Goal: Information Seeking & Learning: Learn about a topic

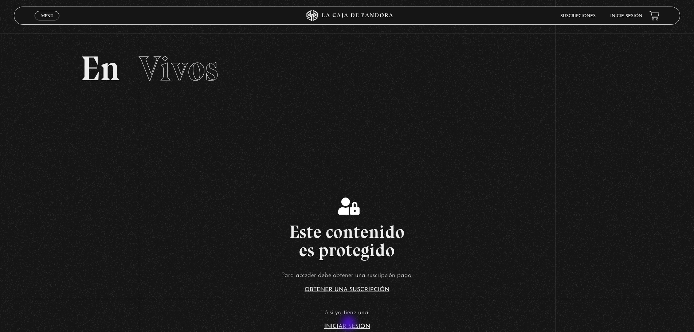
click at [350, 324] on link "Iniciar Sesión" at bounding box center [347, 327] width 46 height 6
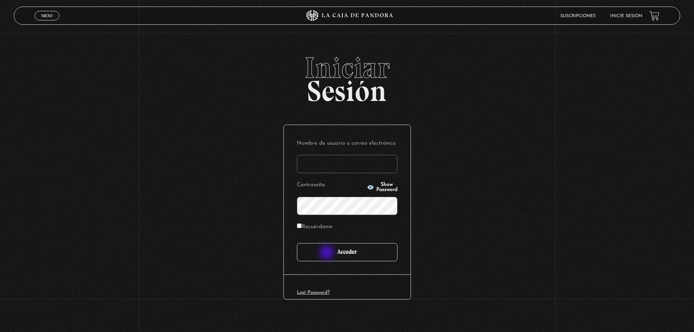
type input "[EMAIL_ADDRESS][DOMAIN_NAME]"
click at [328, 253] on input "Acceder" at bounding box center [347, 252] width 101 height 18
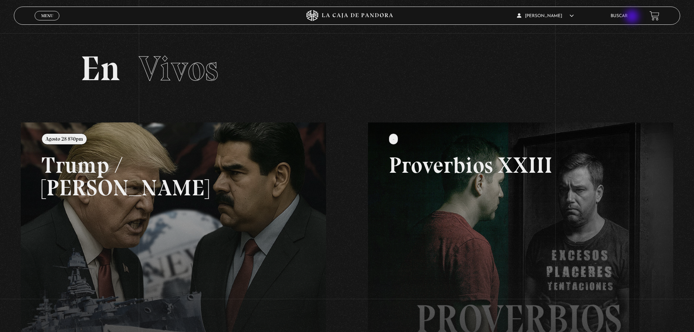
click at [628, 17] on link "Buscar" at bounding box center [619, 16] width 17 height 4
click at [628, 14] on link "Buscar" at bounding box center [619, 16] width 17 height 4
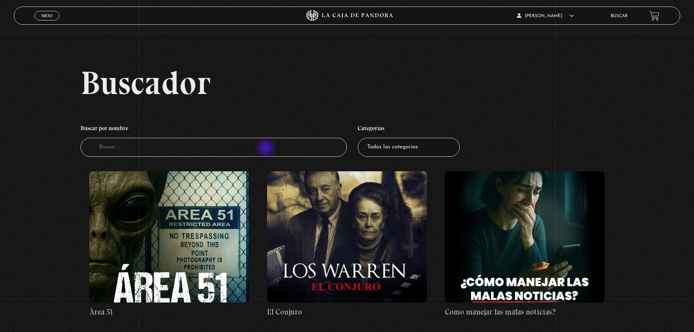
click at [267, 149] on input "Buscador" at bounding box center [214, 147] width 267 height 19
type input "[PERSON_NAME]"
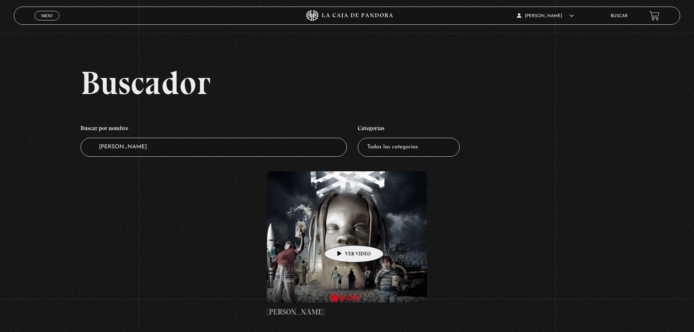
click at [343, 234] on figure at bounding box center [347, 236] width 160 height 131
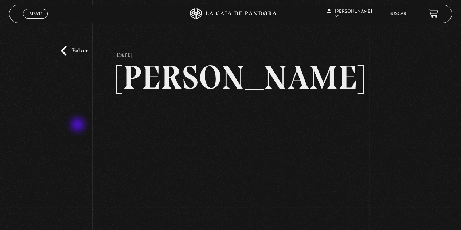
drag, startPoint x: 78, startPoint y: 125, endPoint x: 95, endPoint y: 129, distance: 17.5
click at [78, 125] on div "Volver 18 noviembre, 2021 Travis Scott WhatsApp Twitter Messenger Email" at bounding box center [230, 145] width 461 height 245
click at [78, 119] on div "Volver 18 noviembre, 2021 Travis Scott WhatsApp Twitter Messenger Email" at bounding box center [230, 145] width 461 height 245
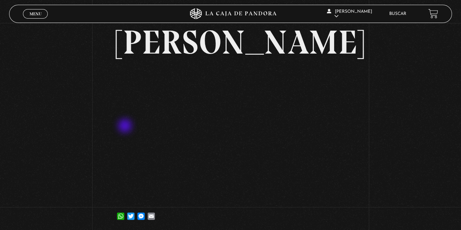
scroll to position [48, 0]
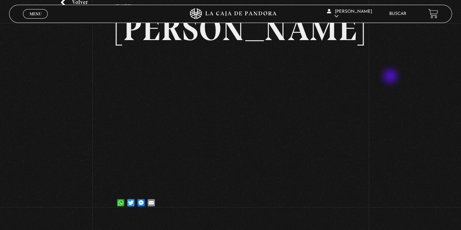
click at [391, 77] on div "Volver 18 noviembre, 2021 Travis Scott WhatsApp Twitter Messenger Email" at bounding box center [230, 96] width 461 height 245
click at [406, 15] on link "Buscar" at bounding box center [397, 14] width 17 height 4
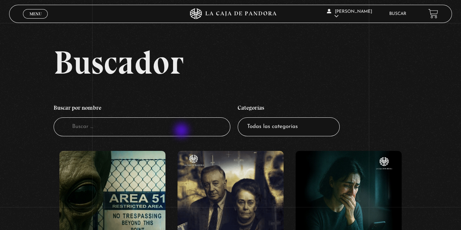
click at [182, 131] on input "Buscador" at bounding box center [142, 126] width 177 height 19
type input "[PERSON_NAME]"
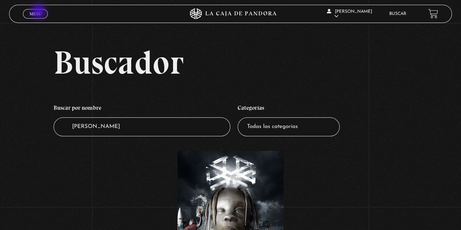
click at [39, 12] on span "Menu" at bounding box center [36, 14] width 12 height 4
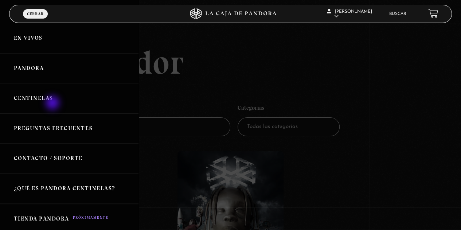
click at [53, 104] on link "Centinelas" at bounding box center [69, 98] width 139 height 30
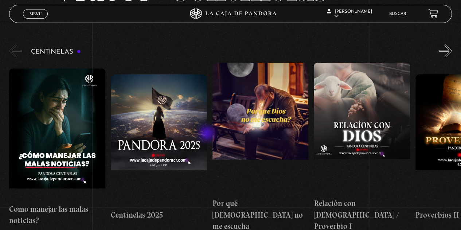
scroll to position [61, 0]
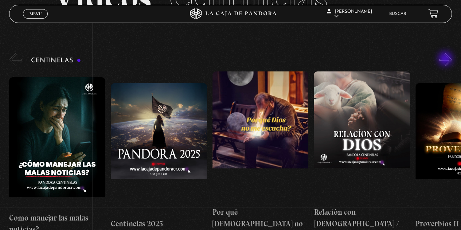
click at [446, 59] on button "»" at bounding box center [445, 59] width 13 height 13
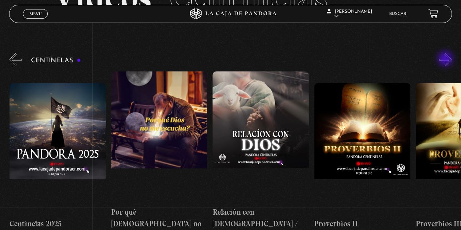
click at [446, 59] on button "»" at bounding box center [445, 59] width 13 height 13
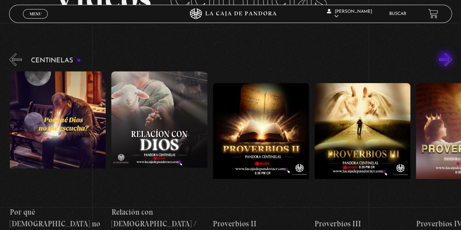
click at [446, 59] on button "»" at bounding box center [445, 59] width 13 height 13
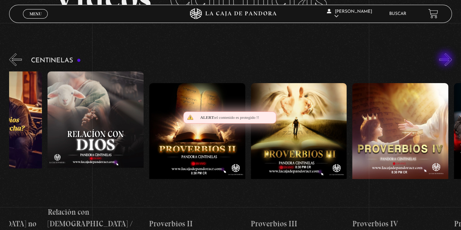
click at [446, 59] on button "»" at bounding box center [445, 59] width 13 height 13
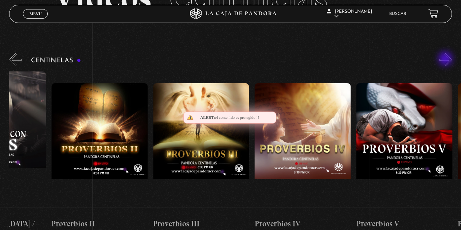
click at [446, 59] on button "»" at bounding box center [445, 59] width 13 height 13
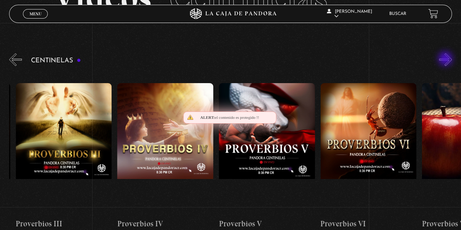
click at [446, 59] on button "»" at bounding box center [445, 59] width 13 height 13
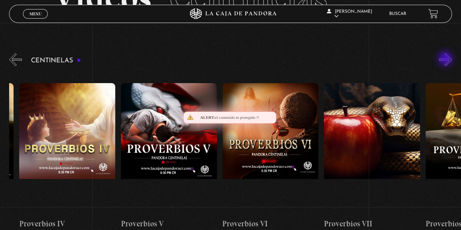
click at [446, 59] on button "»" at bounding box center [445, 59] width 13 height 13
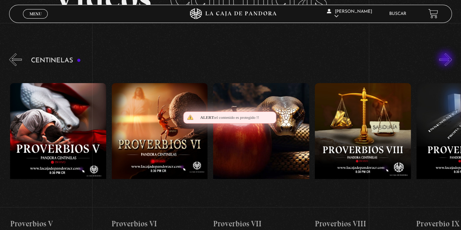
click at [446, 59] on button "»" at bounding box center [445, 59] width 13 height 13
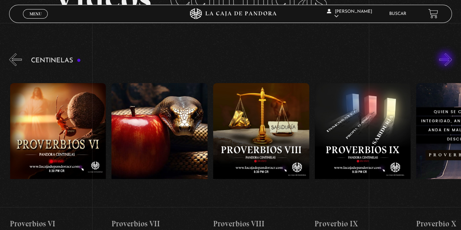
click at [446, 59] on button "»" at bounding box center [445, 59] width 13 height 13
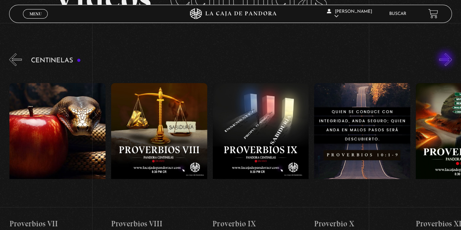
click at [446, 59] on button "»" at bounding box center [445, 59] width 13 height 13
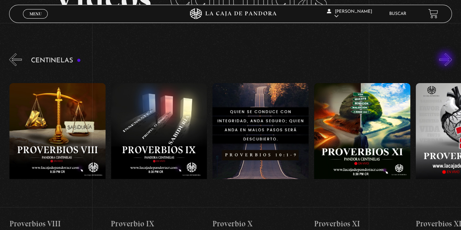
click at [446, 59] on button "»" at bounding box center [445, 59] width 13 height 13
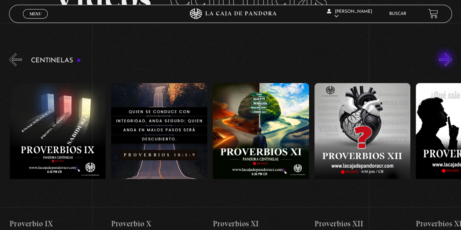
click at [446, 59] on button "»" at bounding box center [445, 59] width 13 height 13
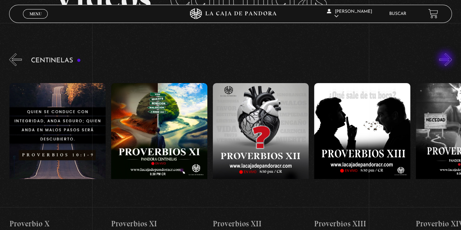
click at [446, 59] on button "»" at bounding box center [445, 59] width 13 height 13
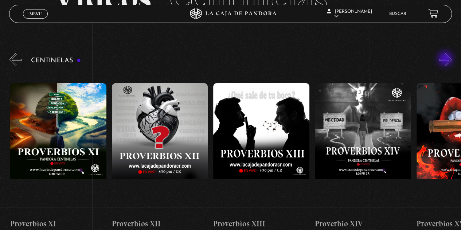
click at [446, 59] on button "»" at bounding box center [445, 59] width 13 height 13
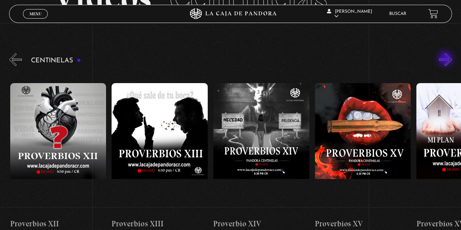
click at [446, 59] on button "»" at bounding box center [445, 59] width 13 height 13
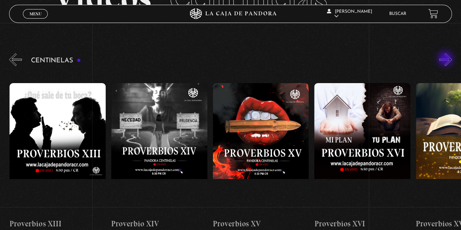
click at [446, 59] on button "»" at bounding box center [445, 59] width 13 height 13
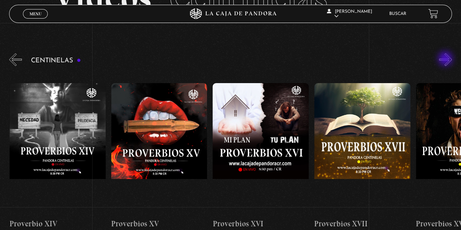
click at [446, 59] on button "»" at bounding box center [445, 59] width 13 height 13
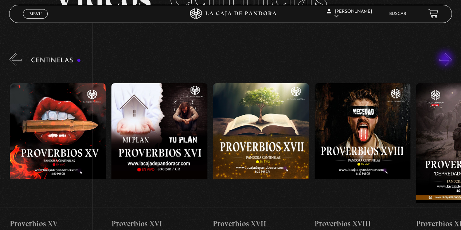
click at [446, 59] on button "»" at bounding box center [445, 59] width 13 height 13
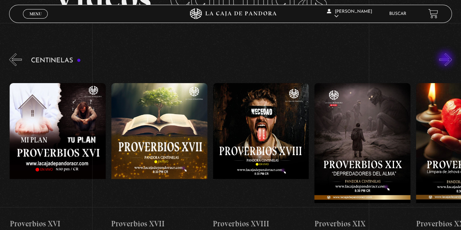
click at [446, 59] on button "»" at bounding box center [445, 59] width 13 height 13
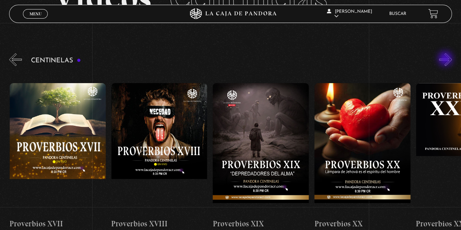
click at [446, 59] on button "»" at bounding box center [445, 59] width 13 height 13
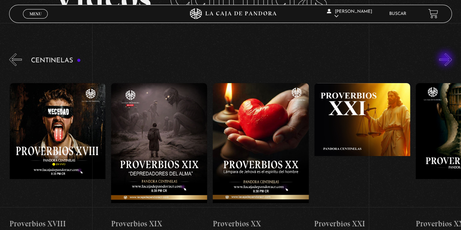
click at [446, 59] on button "»" at bounding box center [445, 59] width 13 height 13
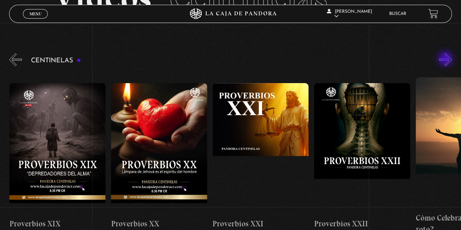
click at [446, 59] on button "»" at bounding box center [445, 59] width 13 height 13
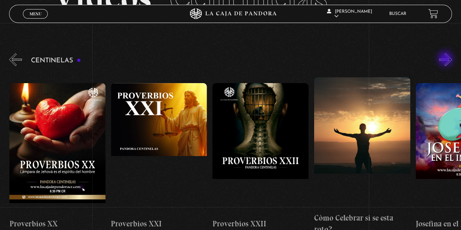
click at [446, 59] on button "»" at bounding box center [445, 59] width 13 height 13
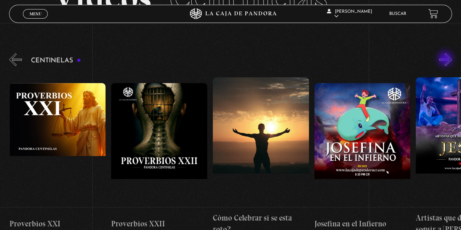
click at [446, 59] on button "»" at bounding box center [445, 59] width 13 height 13
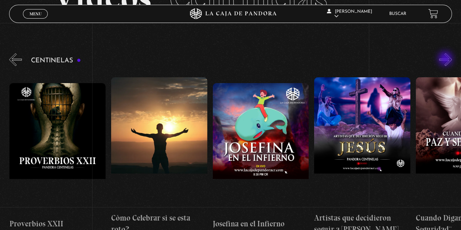
click at [446, 59] on button "»" at bounding box center [445, 59] width 13 height 13
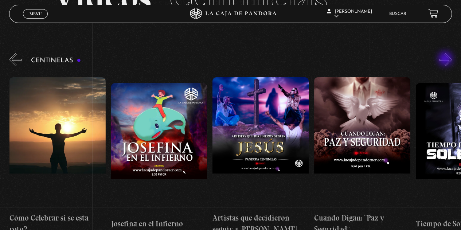
scroll to position [0, 2539]
click at [446, 59] on button "»" at bounding box center [445, 59] width 13 height 13
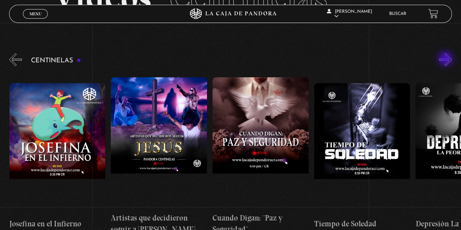
click at [446, 59] on button "»" at bounding box center [445, 59] width 13 height 13
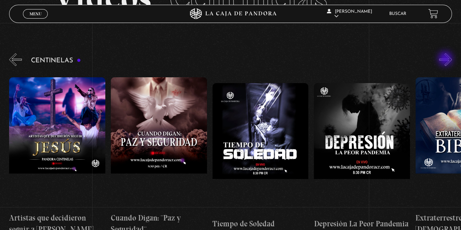
click at [446, 59] on button "»" at bounding box center [445, 59] width 13 height 13
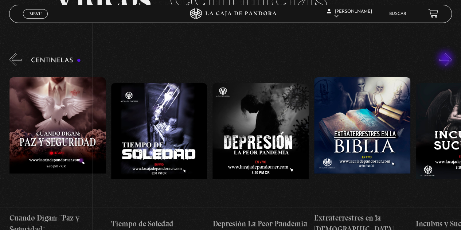
click at [446, 59] on button "»" at bounding box center [445, 59] width 13 height 13
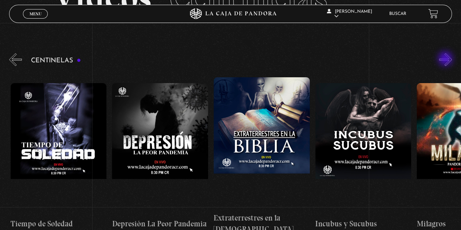
click at [446, 59] on button "»" at bounding box center [445, 59] width 13 height 13
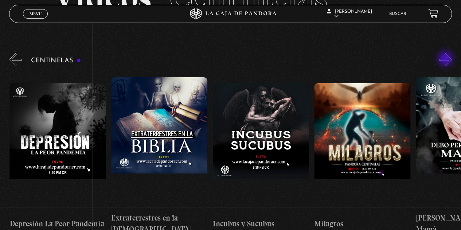
click at [446, 59] on button "»" at bounding box center [445, 59] width 13 height 13
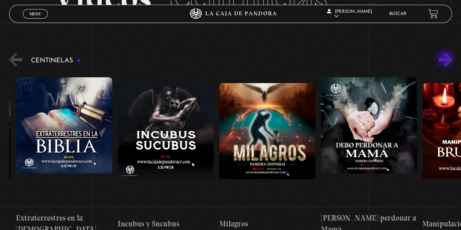
click at [446, 59] on button "»" at bounding box center [445, 59] width 13 height 13
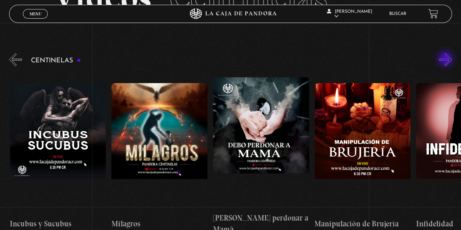
click at [446, 59] on button "»" at bounding box center [445, 59] width 13 height 13
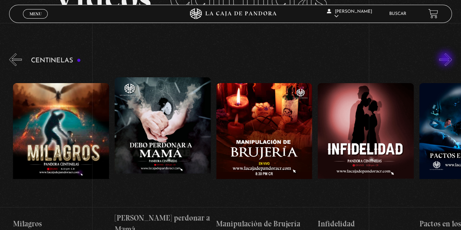
click at [446, 59] on button "»" at bounding box center [445, 59] width 13 height 13
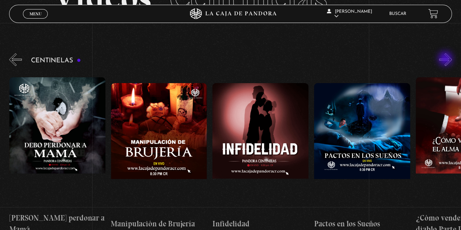
click at [446, 59] on button "»" at bounding box center [445, 59] width 13 height 13
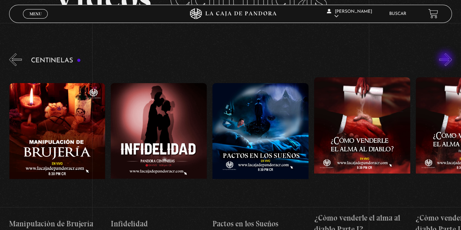
click at [446, 59] on button "»" at bounding box center [445, 59] width 13 height 13
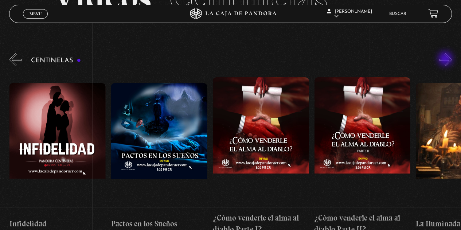
scroll to position [0, 3656]
click at [446, 59] on button "»" at bounding box center [445, 59] width 13 height 13
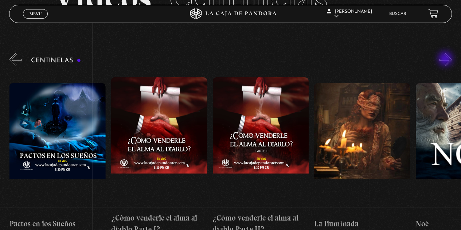
click at [446, 59] on button "»" at bounding box center [445, 59] width 13 height 13
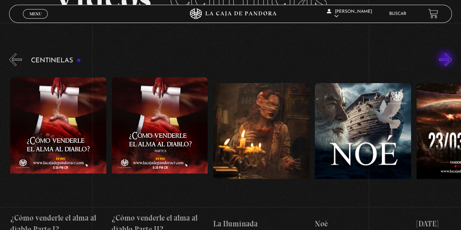
click at [446, 59] on button "»" at bounding box center [445, 59] width 13 height 13
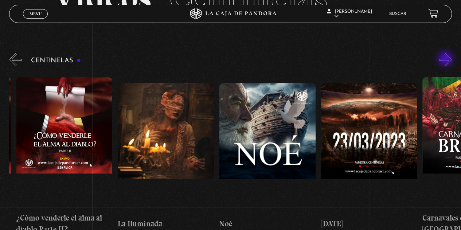
click at [446, 59] on button "»" at bounding box center [445, 59] width 13 height 13
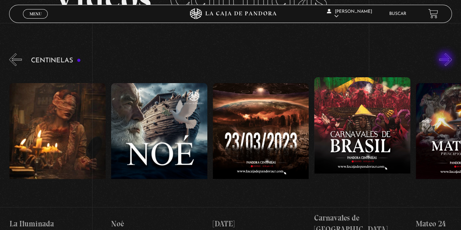
scroll to position [0, 4062]
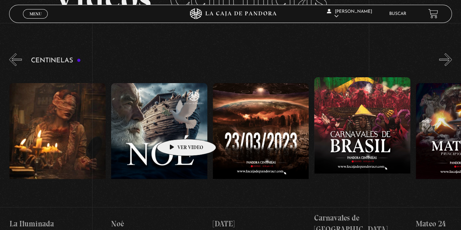
click at [175, 128] on figure at bounding box center [159, 148] width 96 height 131
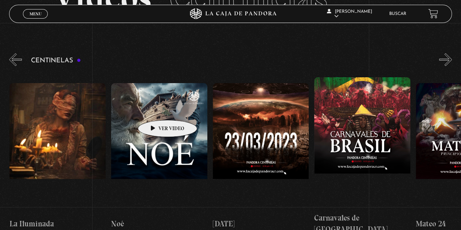
click at [158, 109] on figure at bounding box center [159, 148] width 96 height 131
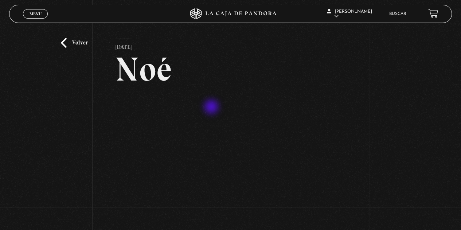
scroll to position [12, 0]
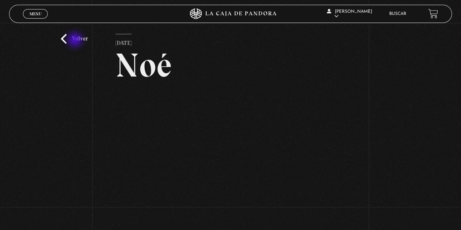
click at [76, 40] on link "Volver" at bounding box center [74, 39] width 27 height 10
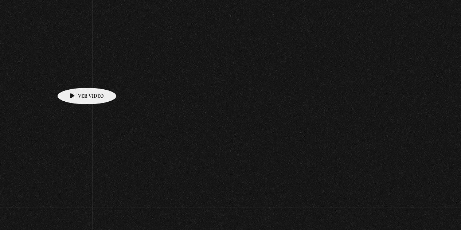
scroll to position [64, 0]
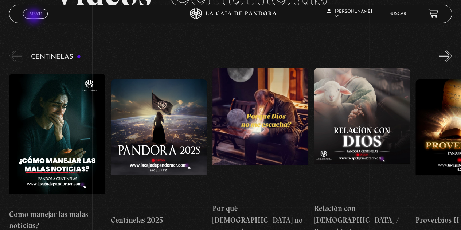
click at [35, 17] on link "Menu Cerrar" at bounding box center [35, 13] width 25 height 9
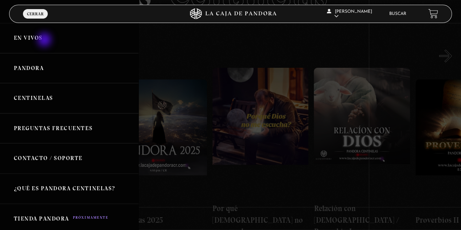
click at [45, 40] on link "En vivos" at bounding box center [69, 38] width 139 height 30
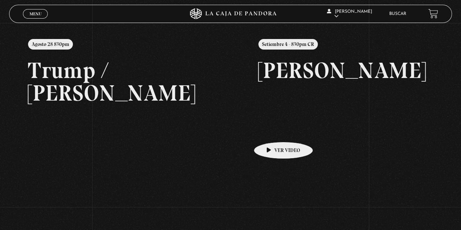
scroll to position [85, 0]
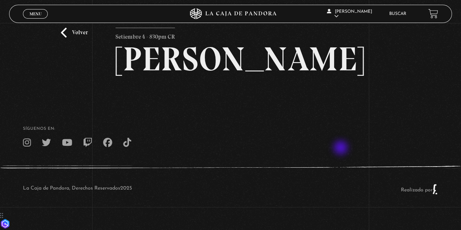
scroll to position [35, 0]
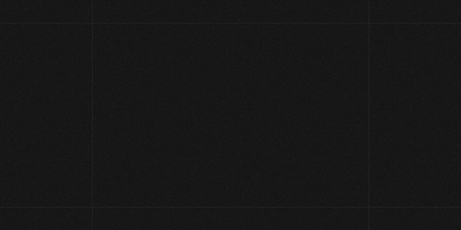
scroll to position [35, 0]
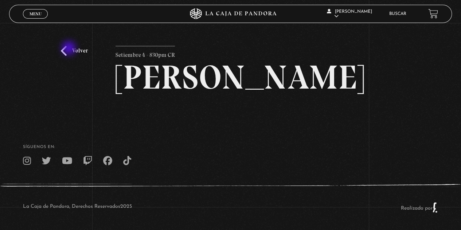
click at [70, 49] on link "Volver" at bounding box center [74, 51] width 27 height 10
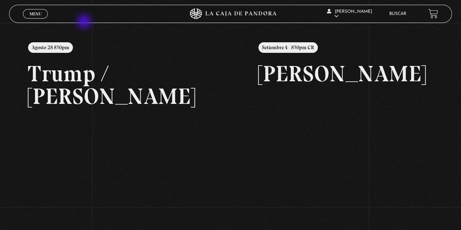
scroll to position [61, 0]
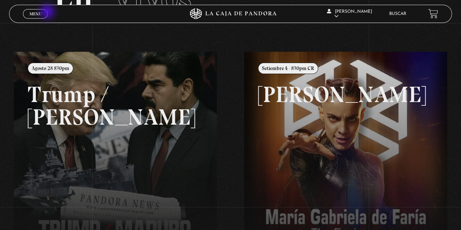
drag, startPoint x: 48, startPoint y: 12, endPoint x: 42, endPoint y: 13, distance: 5.9
click at [47, 12] on div "Menu Cerrar" at bounding box center [92, 13] width 139 height 17
click at [41, 13] on span "Menu" at bounding box center [36, 14] width 12 height 4
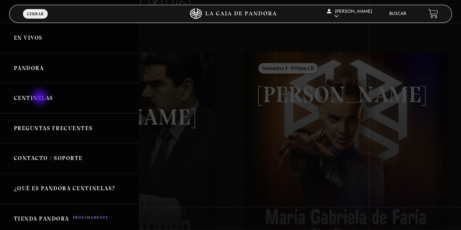
click at [40, 98] on link "Centinelas" at bounding box center [69, 98] width 139 height 30
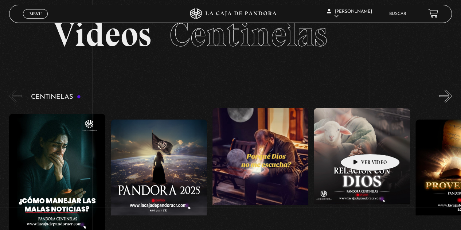
scroll to position [24, 0]
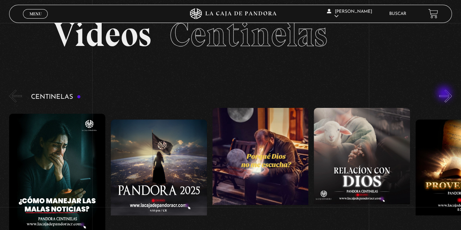
click at [445, 94] on button "»" at bounding box center [445, 96] width 13 height 13
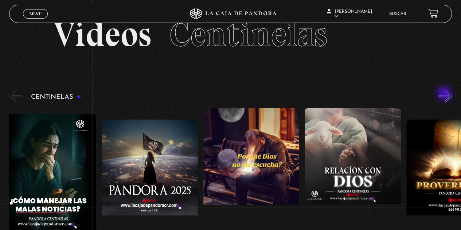
click at [445, 94] on button "»" at bounding box center [445, 96] width 13 height 13
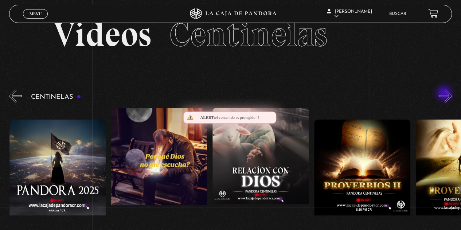
click at [445, 94] on button "»" at bounding box center [445, 96] width 13 height 13
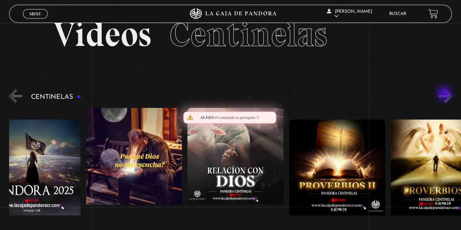
click at [445, 94] on button "»" at bounding box center [445, 96] width 13 height 13
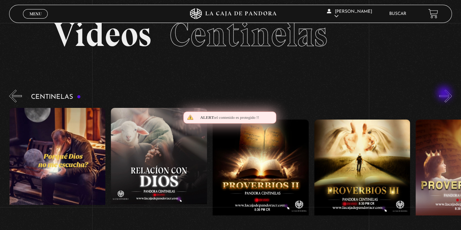
click at [445, 94] on button "»" at bounding box center [445, 96] width 13 height 13
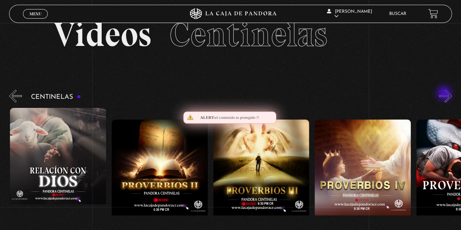
click at [445, 94] on button "»" at bounding box center [445, 96] width 13 height 13
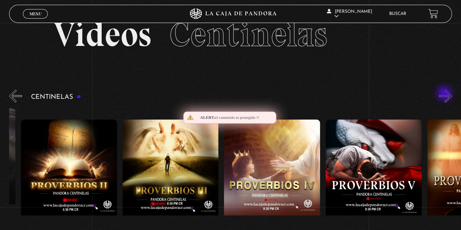
click at [445, 94] on button "»" at bounding box center [445, 96] width 13 height 13
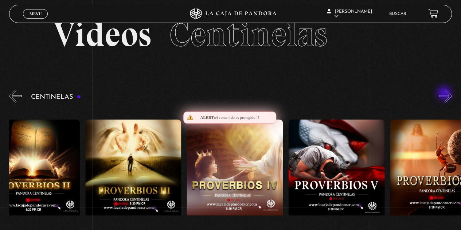
click at [445, 94] on button "»" at bounding box center [445, 96] width 13 height 13
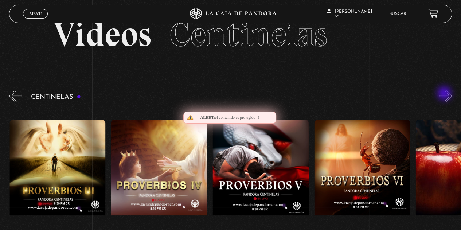
click at [445, 94] on button "»" at bounding box center [445, 96] width 13 height 13
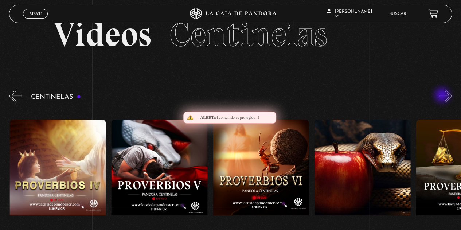
click at [443, 96] on div "Centinelas" at bounding box center [235, 182] width 452 height 189
click at [445, 95] on button "»" at bounding box center [445, 96] width 13 height 13
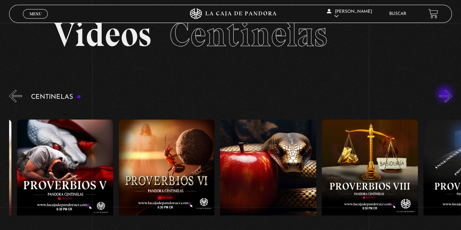
click at [445, 95] on button "»" at bounding box center [445, 96] width 13 height 13
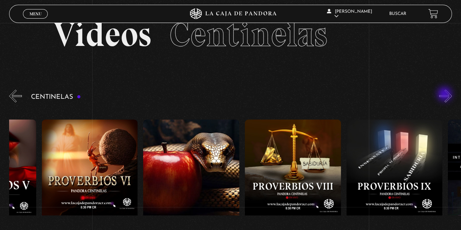
click at [445, 95] on button "»" at bounding box center [445, 96] width 13 height 13
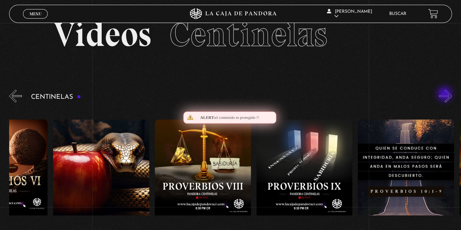
click at [445, 95] on button "»" at bounding box center [445, 96] width 13 height 13
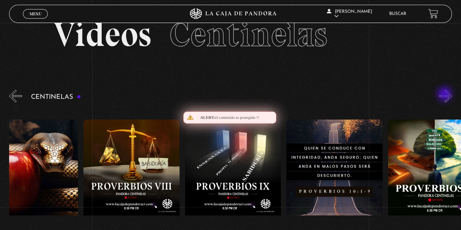
click at [445, 95] on button "»" at bounding box center [445, 96] width 13 height 13
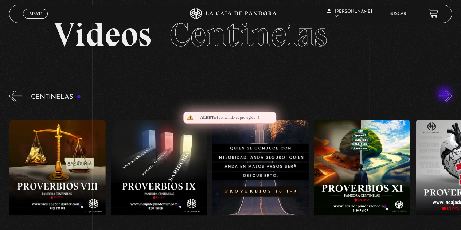
click at [445, 95] on button "»" at bounding box center [445, 96] width 13 height 13
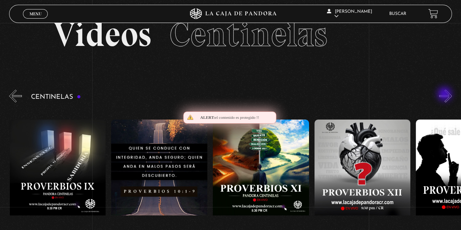
click at [445, 95] on button "»" at bounding box center [445, 96] width 13 height 13
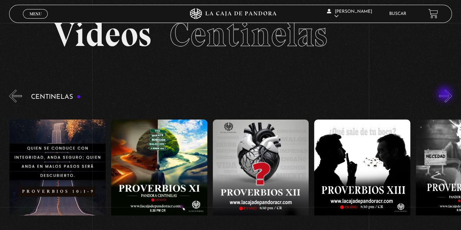
click at [445, 95] on button "»" at bounding box center [445, 96] width 13 height 13
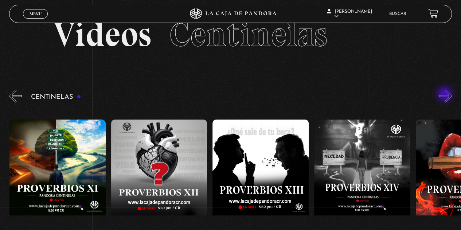
click at [445, 95] on button "»" at bounding box center [445, 96] width 13 height 13
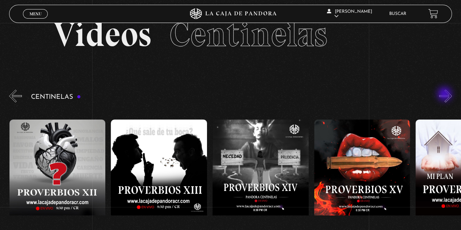
click at [445, 95] on button "»" at bounding box center [445, 96] width 13 height 13
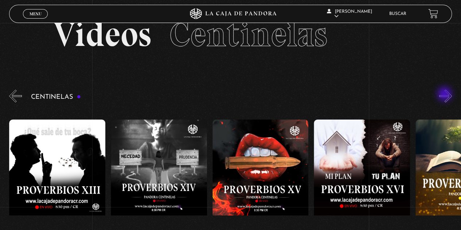
click at [445, 95] on button "»" at bounding box center [445, 96] width 13 height 13
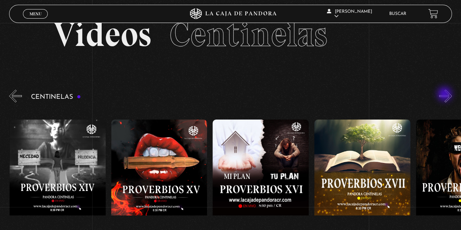
click at [445, 95] on button "»" at bounding box center [445, 96] width 13 height 13
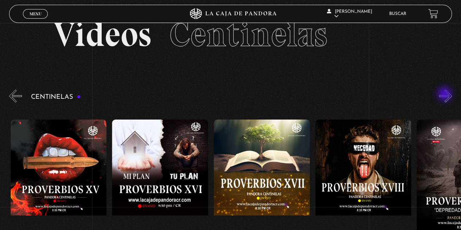
click at [445, 95] on button "»" at bounding box center [445, 96] width 13 height 13
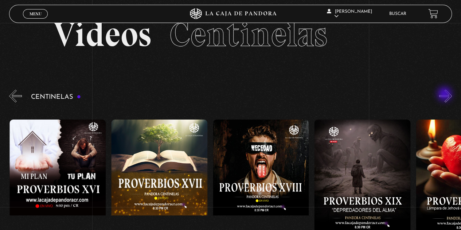
click at [445, 95] on button "»" at bounding box center [445, 96] width 13 height 13
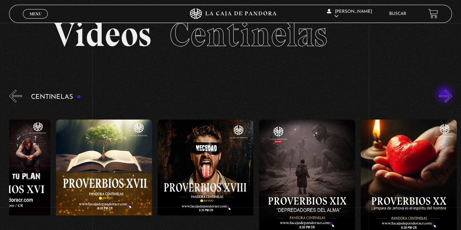
click at [445, 95] on button "»" at bounding box center [445, 96] width 13 height 13
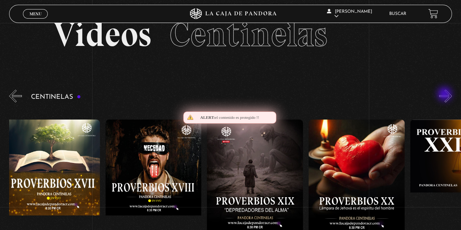
click at [445, 95] on button "»" at bounding box center [445, 96] width 13 height 13
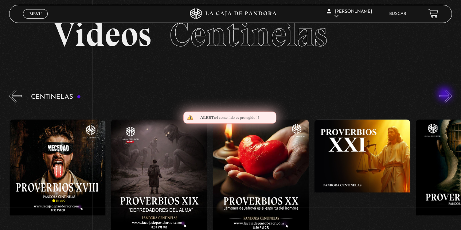
click at [445, 95] on button "»" at bounding box center [445, 96] width 13 height 13
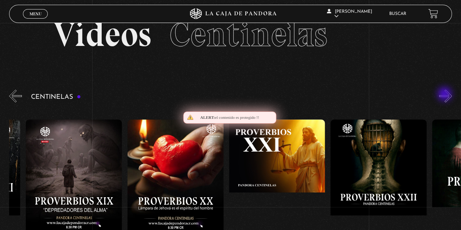
click at [445, 95] on button "»" at bounding box center [445, 96] width 13 height 13
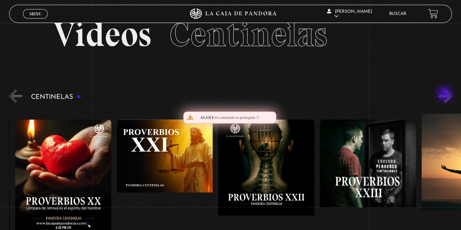
click at [445, 95] on button "»" at bounding box center [445, 96] width 13 height 13
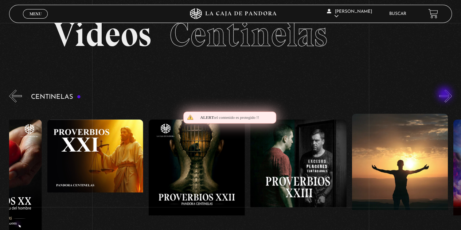
click at [445, 95] on button "»" at bounding box center [445, 96] width 13 height 13
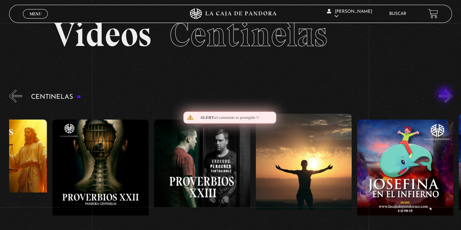
click at [445, 95] on button "»" at bounding box center [445, 96] width 13 height 13
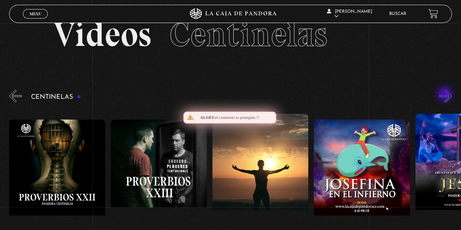
click at [445, 95] on button "»" at bounding box center [445, 96] width 13 height 13
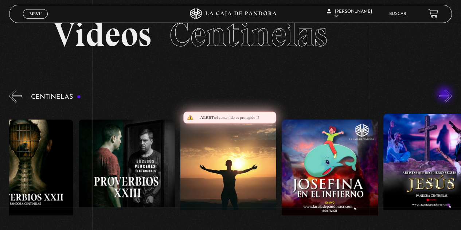
click at [445, 95] on button "»" at bounding box center [445, 96] width 13 height 13
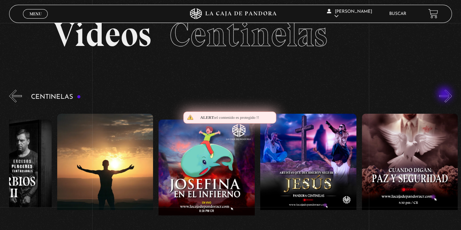
click at [445, 95] on button "»" at bounding box center [445, 96] width 13 height 13
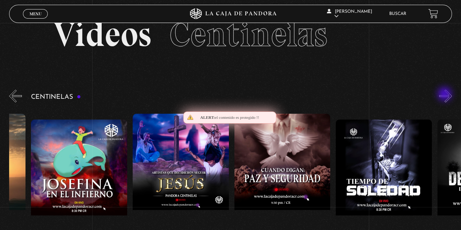
click at [445, 95] on button "»" at bounding box center [445, 96] width 13 height 13
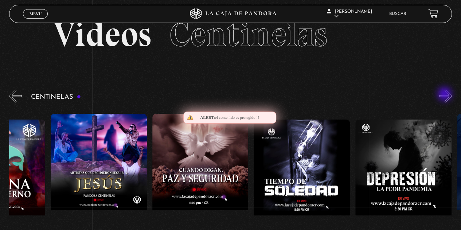
click at [445, 95] on button "»" at bounding box center [445, 96] width 13 height 13
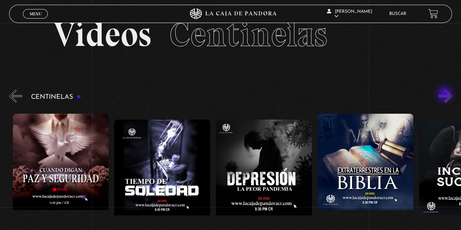
click at [445, 95] on button "»" at bounding box center [445, 96] width 13 height 13
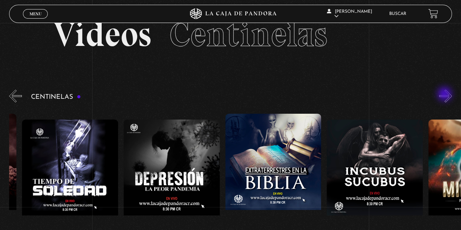
click at [445, 95] on button "»" at bounding box center [445, 96] width 13 height 13
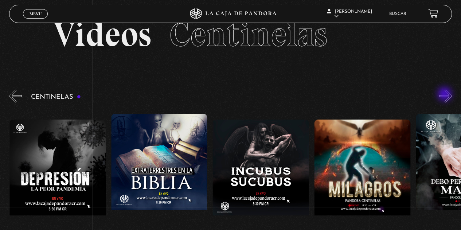
click at [445, 95] on button "»" at bounding box center [445, 96] width 13 height 13
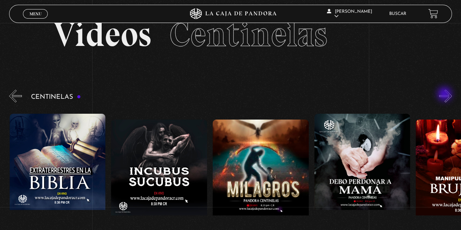
click at [445, 95] on button "»" at bounding box center [445, 96] width 13 height 13
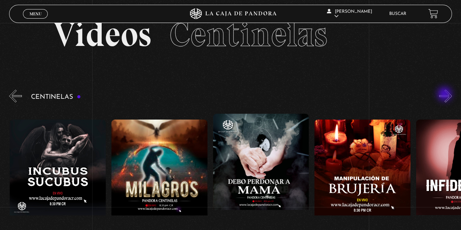
scroll to position [0, 3352]
click at [445, 95] on button "»" at bounding box center [445, 96] width 13 height 13
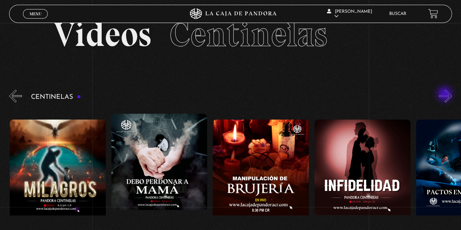
click at [445, 95] on button "»" at bounding box center [445, 96] width 13 height 13
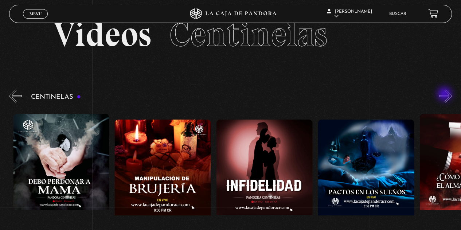
click at [445, 95] on button "»" at bounding box center [445, 96] width 13 height 13
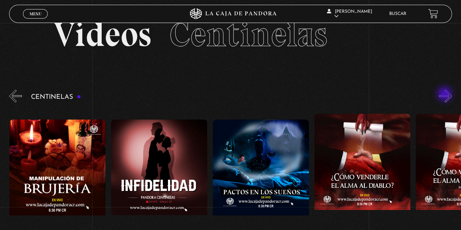
click at [445, 95] on button "»" at bounding box center [445, 96] width 13 height 13
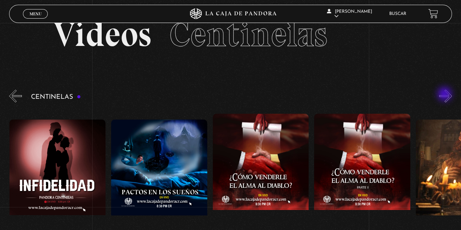
scroll to position [0, 3758]
click at [445, 95] on button "»" at bounding box center [445, 96] width 13 height 13
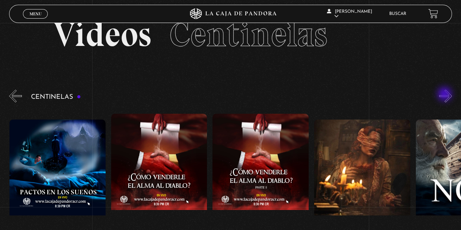
click at [445, 95] on button "»" at bounding box center [445, 96] width 13 height 13
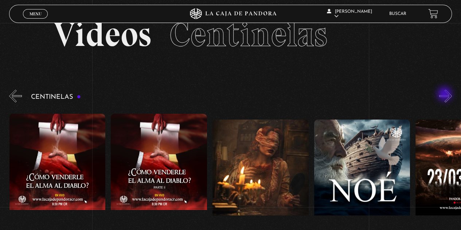
click at [445, 95] on button "»" at bounding box center [445, 96] width 13 height 13
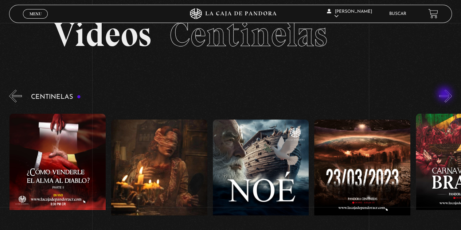
click at [445, 95] on button "»" at bounding box center [445, 96] width 13 height 13
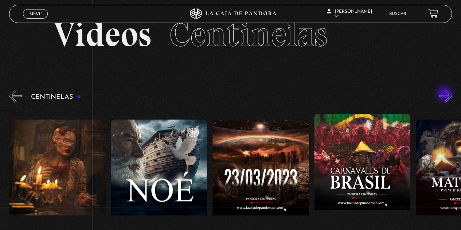
click at [445, 95] on button "»" at bounding box center [445, 96] width 13 height 13
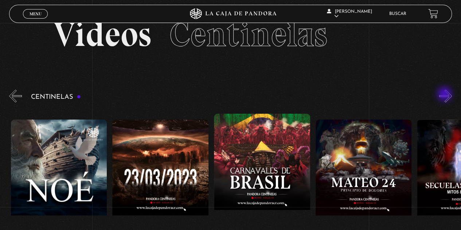
click at [445, 95] on button "»" at bounding box center [445, 96] width 13 height 13
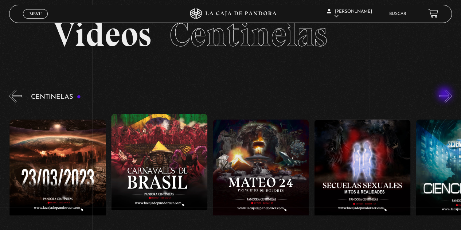
click at [445, 95] on button "»" at bounding box center [445, 96] width 13 height 13
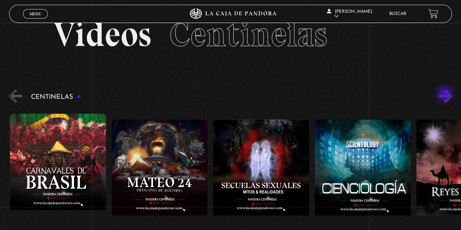
click at [445, 95] on button "»" at bounding box center [445, 96] width 13 height 13
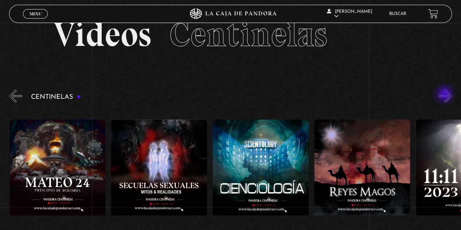
click at [445, 95] on button "»" at bounding box center [445, 96] width 13 height 13
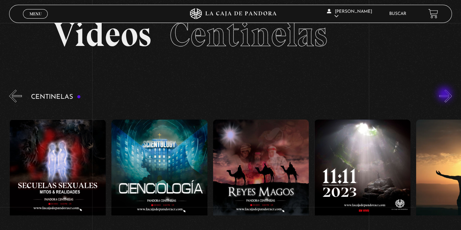
click at [445, 95] on button "»" at bounding box center [445, 96] width 13 height 13
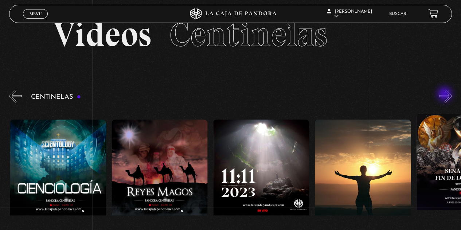
click at [445, 95] on button "»" at bounding box center [445, 96] width 13 height 13
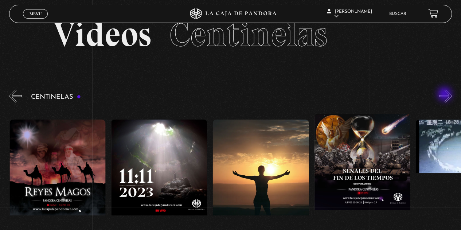
scroll to position [0, 4875]
click at [445, 95] on button "»" at bounding box center [445, 96] width 13 height 13
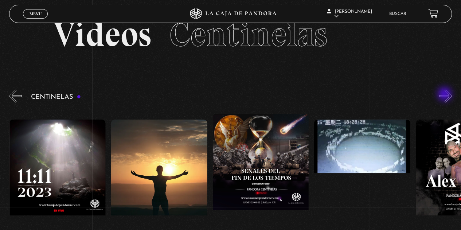
click at [445, 95] on button "»" at bounding box center [445, 96] width 13 height 13
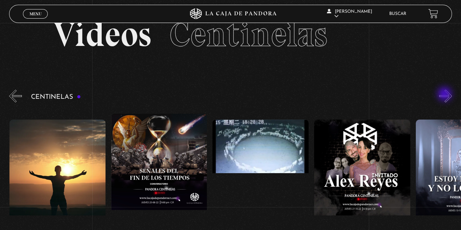
click at [445, 95] on button "»" at bounding box center [445, 96] width 13 height 13
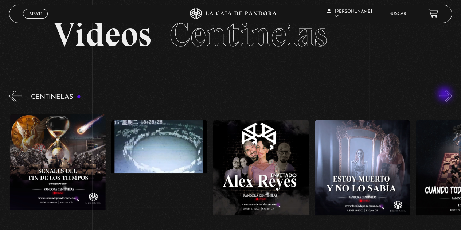
scroll to position [0, 5180]
click at [445, 95] on button "»" at bounding box center [445, 96] width 13 height 13
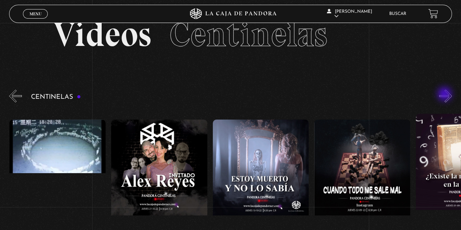
click at [445, 95] on button "»" at bounding box center [445, 96] width 13 height 13
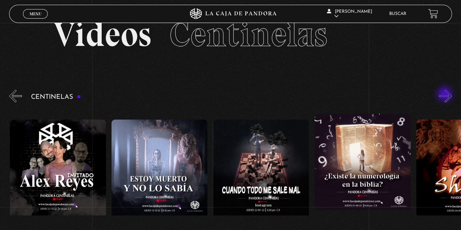
scroll to position [0, 5383]
click at [445, 95] on button "»" at bounding box center [445, 96] width 13 height 13
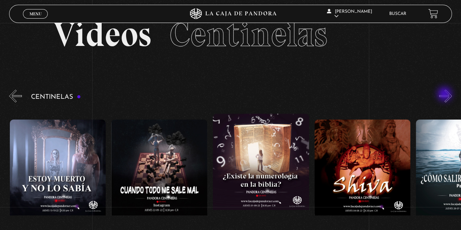
scroll to position [0, 5485]
click at [445, 95] on button "»" at bounding box center [445, 96] width 13 height 13
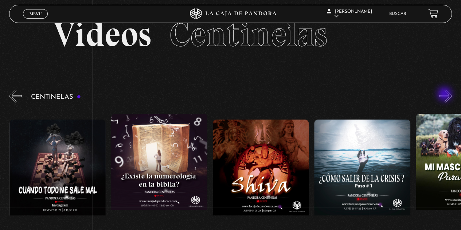
click at [445, 95] on button "»" at bounding box center [445, 96] width 13 height 13
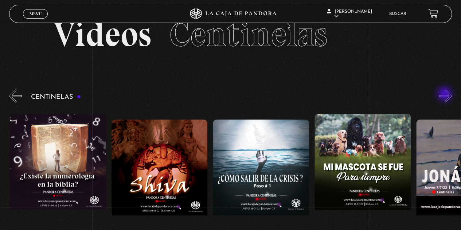
scroll to position [0, 5688]
click at [445, 95] on button "»" at bounding box center [445, 96] width 13 height 13
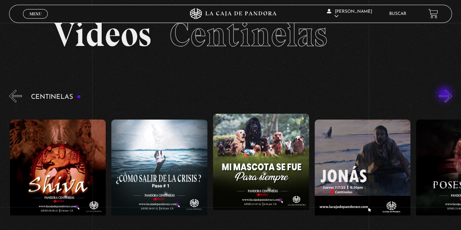
scroll to position [0, 5789]
click at [445, 95] on button "»" at bounding box center [445, 96] width 13 height 13
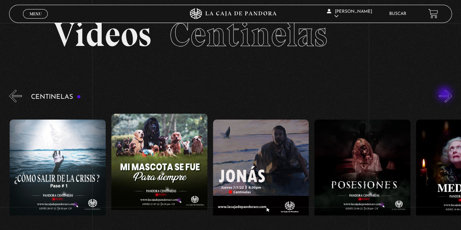
scroll to position [0, 5891]
click at [445, 95] on button "»" at bounding box center [445, 96] width 13 height 13
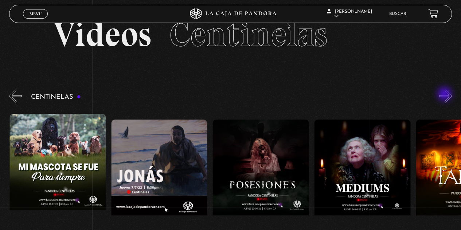
click at [445, 95] on button "»" at bounding box center [445, 96] width 13 height 13
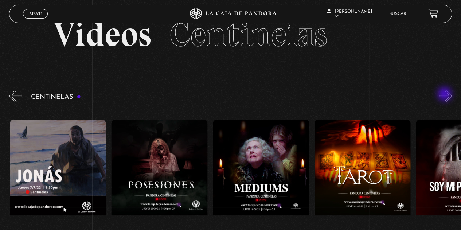
scroll to position [0, 6094]
click at [445, 95] on button "»" at bounding box center [445, 96] width 13 height 13
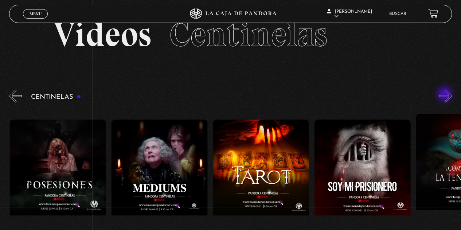
click at [445, 95] on button "»" at bounding box center [445, 96] width 13 height 13
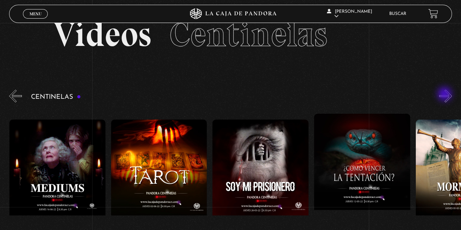
click at [445, 95] on button "»" at bounding box center [445, 96] width 13 height 13
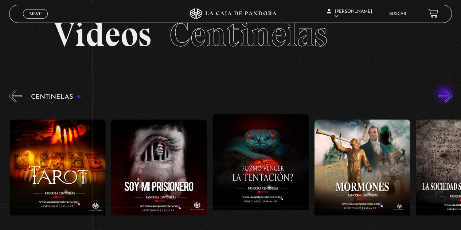
scroll to position [0, 6399]
click at [443, 97] on div "Centinelas" at bounding box center [235, 182] width 452 height 189
click at [450, 95] on button "»" at bounding box center [445, 96] width 13 height 13
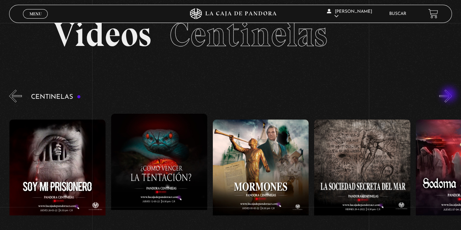
scroll to position [0, 6500]
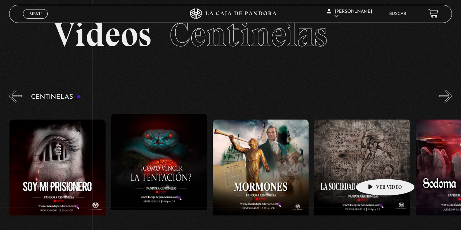
click at [374, 168] on figure at bounding box center [362, 185] width 96 height 131
click at [385, 172] on figure at bounding box center [362, 185] width 96 height 131
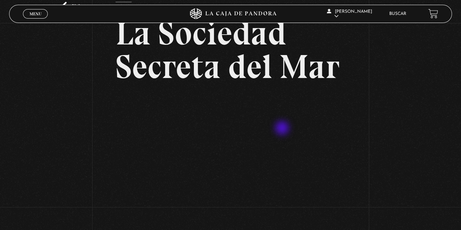
scroll to position [48, 0]
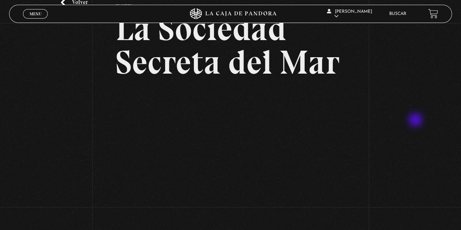
click at [416, 121] on div "Volver [DATE] La Sociedad Secreta del Mar WhatsApp Twitter Messenger Email" at bounding box center [230, 113] width 461 height 278
